Goal: Answer question/provide support: Share knowledge or assist other users

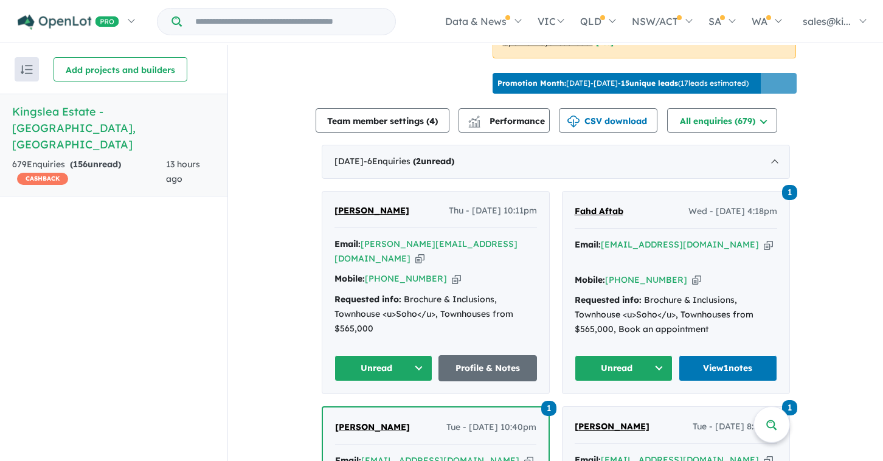
scroll to position [412, 0]
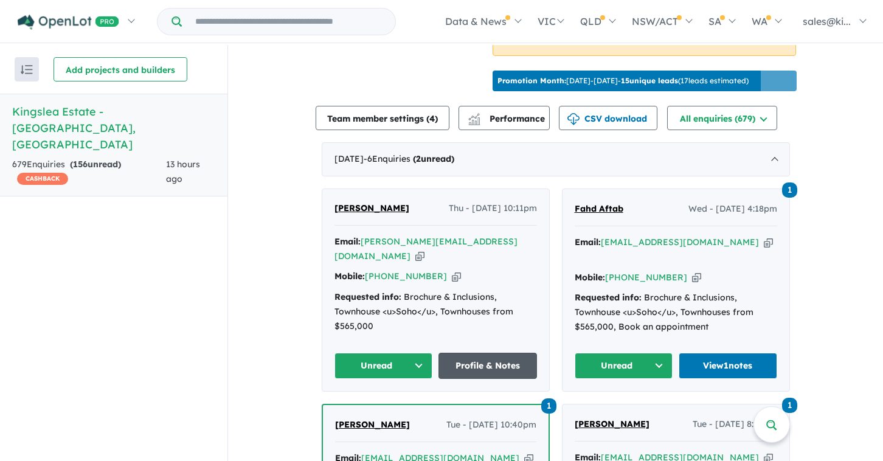
click at [484, 353] on link "Profile & Notes" at bounding box center [487, 366] width 98 height 26
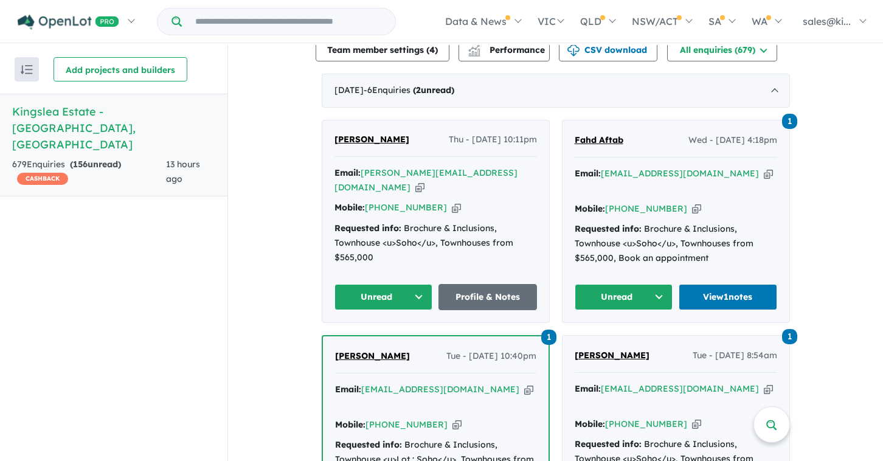
scroll to position [482, 0]
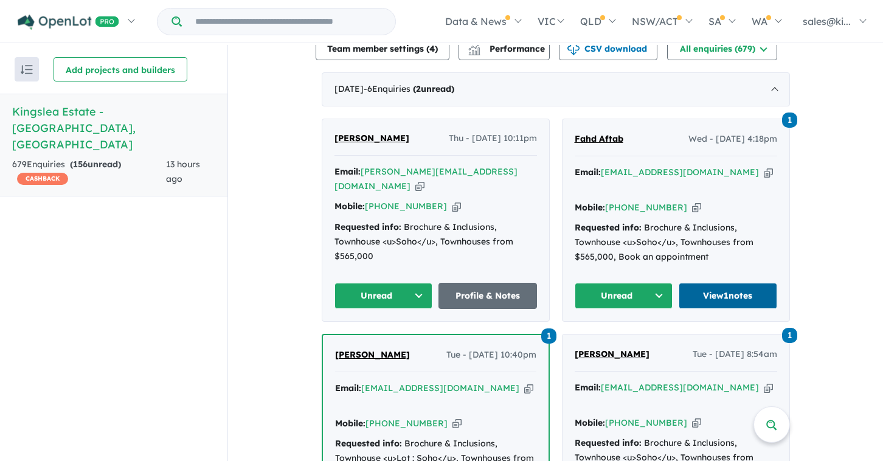
click at [708, 283] on link "View 1 notes" at bounding box center [727, 296] width 98 height 26
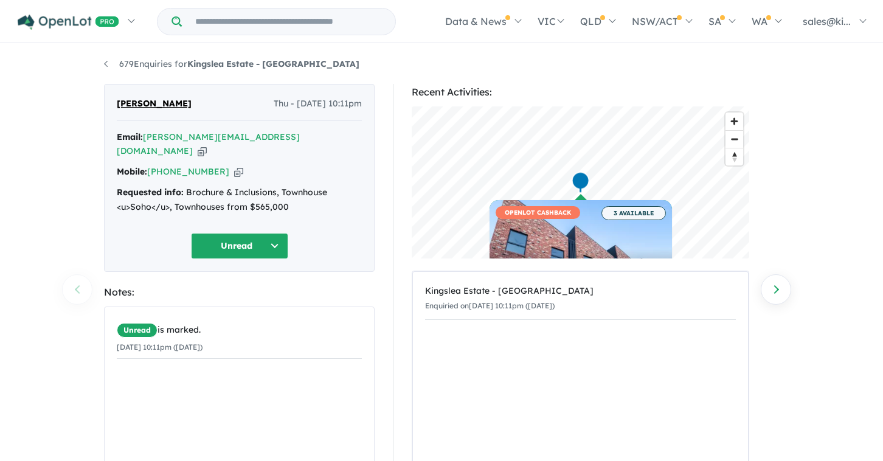
click at [274, 235] on button "Unread" at bounding box center [239, 246] width 97 height 26
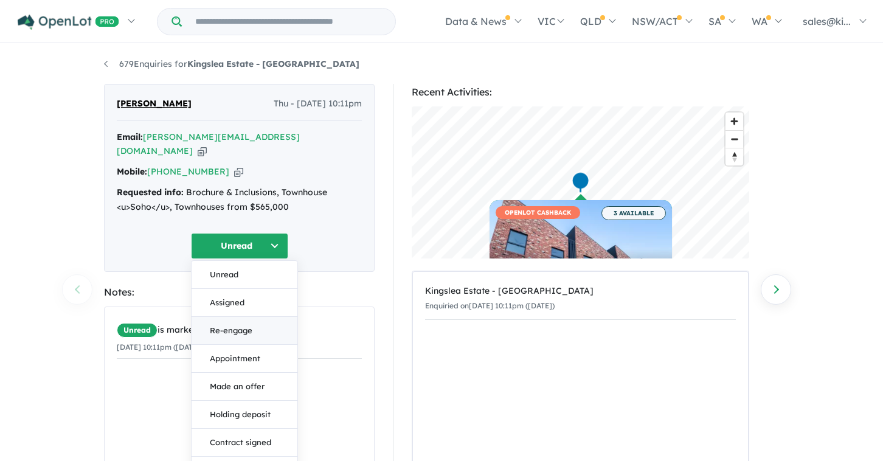
click at [253, 317] on button "Re-engage" at bounding box center [245, 331] width 106 height 28
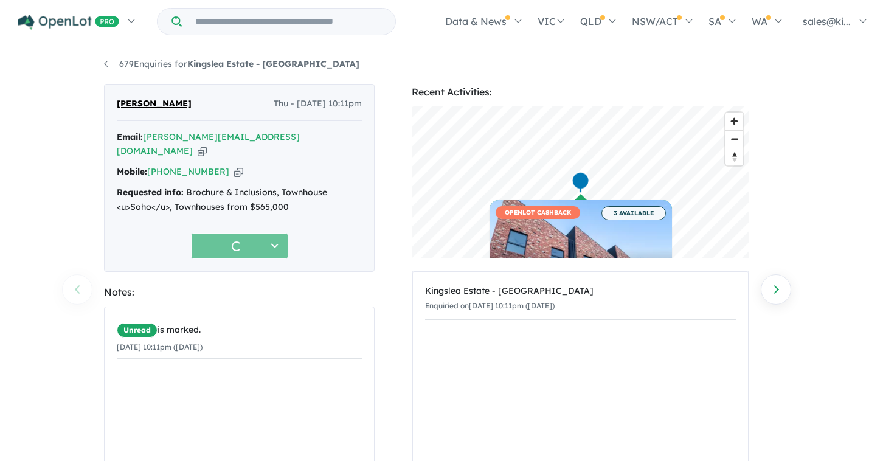
scroll to position [119, 0]
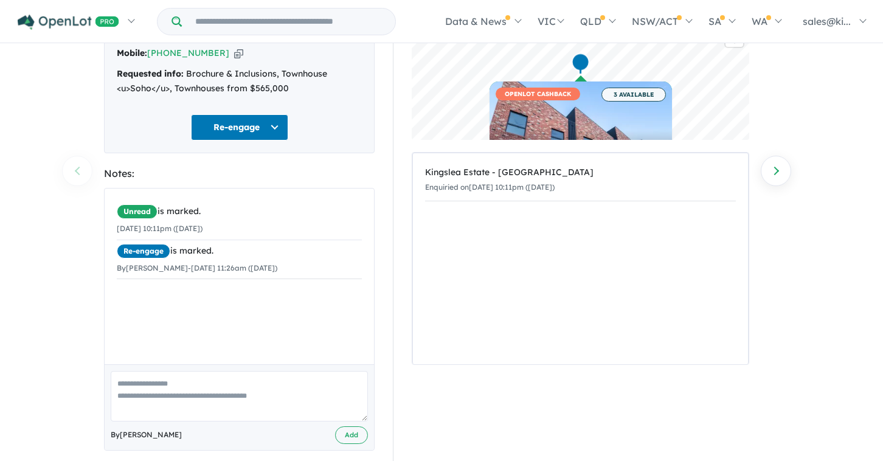
click at [180, 381] on textarea at bounding box center [239, 396] width 257 height 50
type textarea "**********"
click at [355, 426] on button "Add" at bounding box center [351, 435] width 33 height 18
click at [178, 375] on textarea "To enrich screen reader interactions, please activate Accessibility in Grammarl…" at bounding box center [239, 396] width 257 height 50
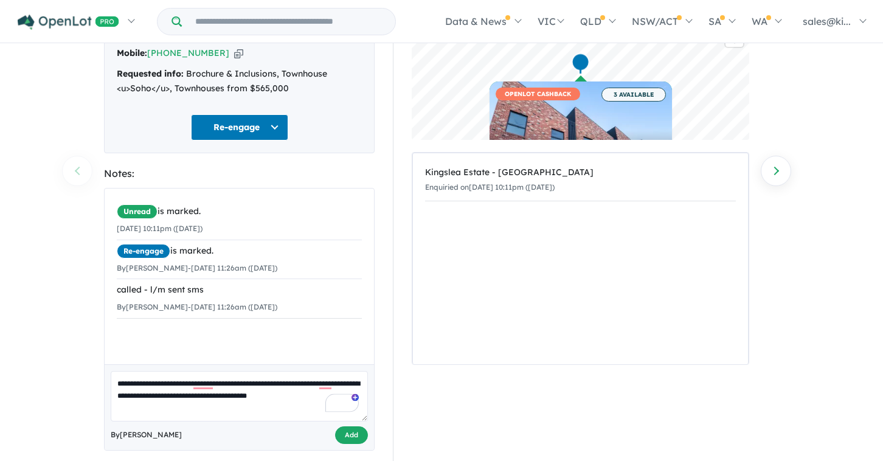
type textarea "**********"
click at [353, 426] on button "Add" at bounding box center [351, 435] width 33 height 18
